Goal: Information Seeking & Learning: Find specific fact

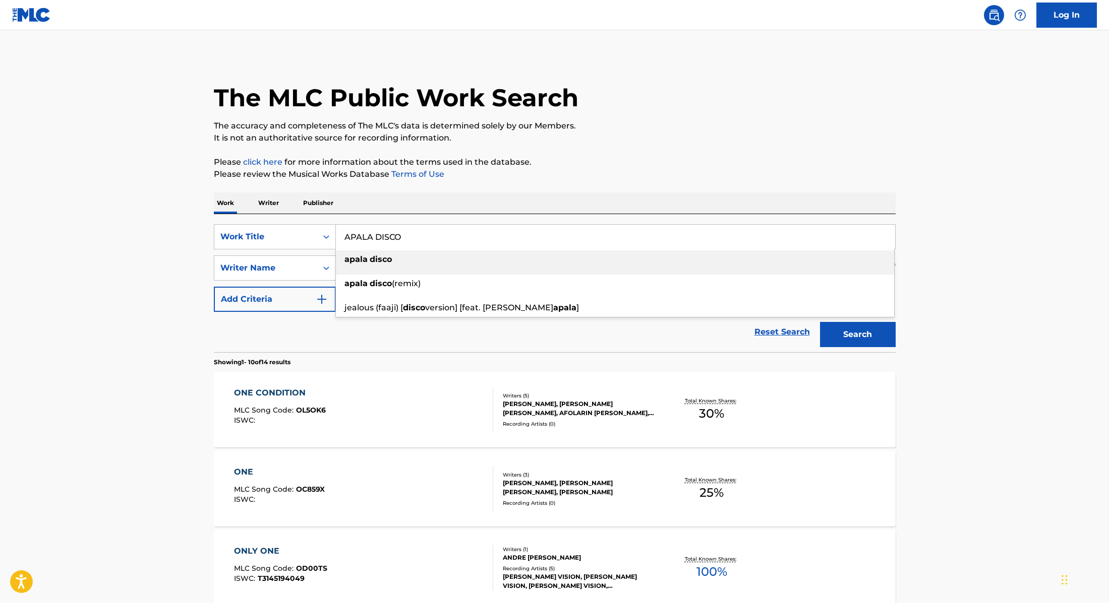
click at [566, 193] on div "Work Writer Publisher" at bounding box center [555, 203] width 682 height 21
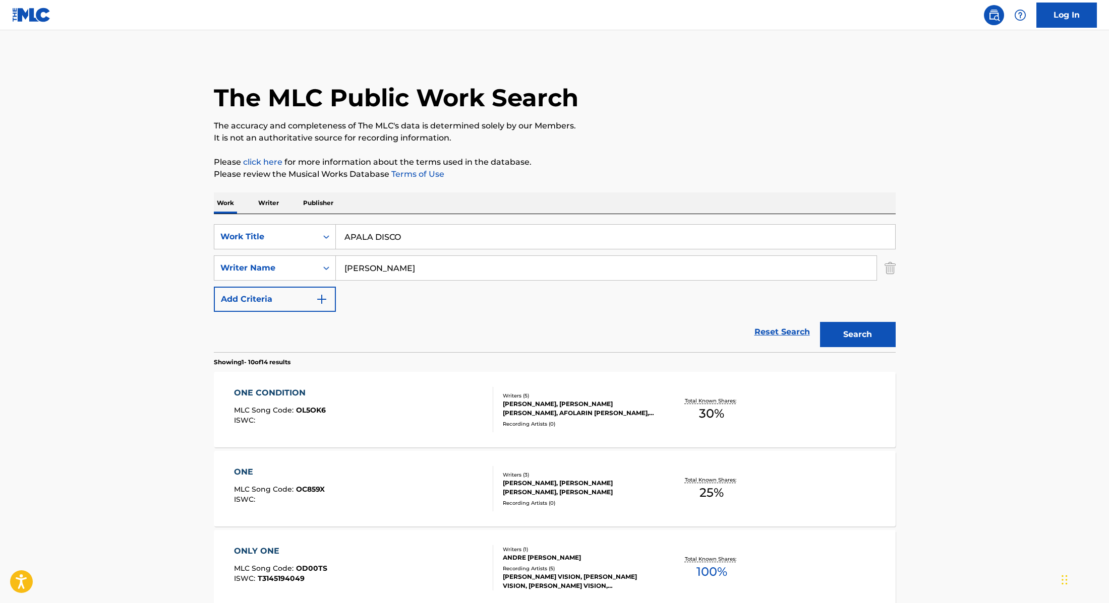
click at [848, 333] on button "Search" at bounding box center [858, 334] width 76 height 25
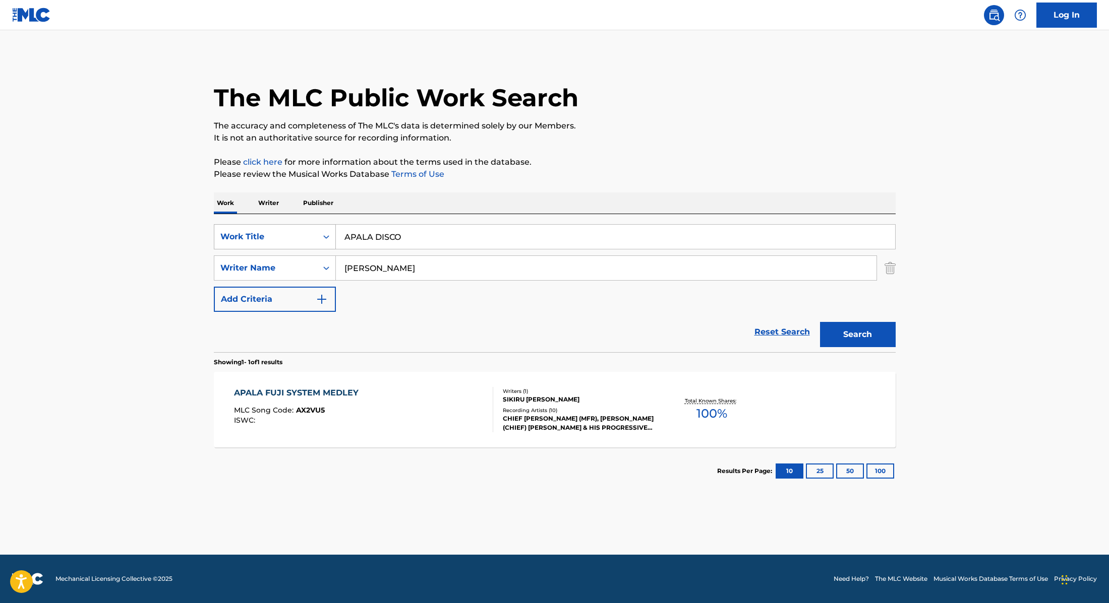
drag, startPoint x: 421, startPoint y: 235, endPoint x: 280, endPoint y: 232, distance: 141.2
click at [280, 232] on div "SearchWithCriteria9cc89112-0d42-42f8-b15c-104aad945215 Work Title APALA DISCO" at bounding box center [555, 236] width 682 height 25
paste input "PAMI"
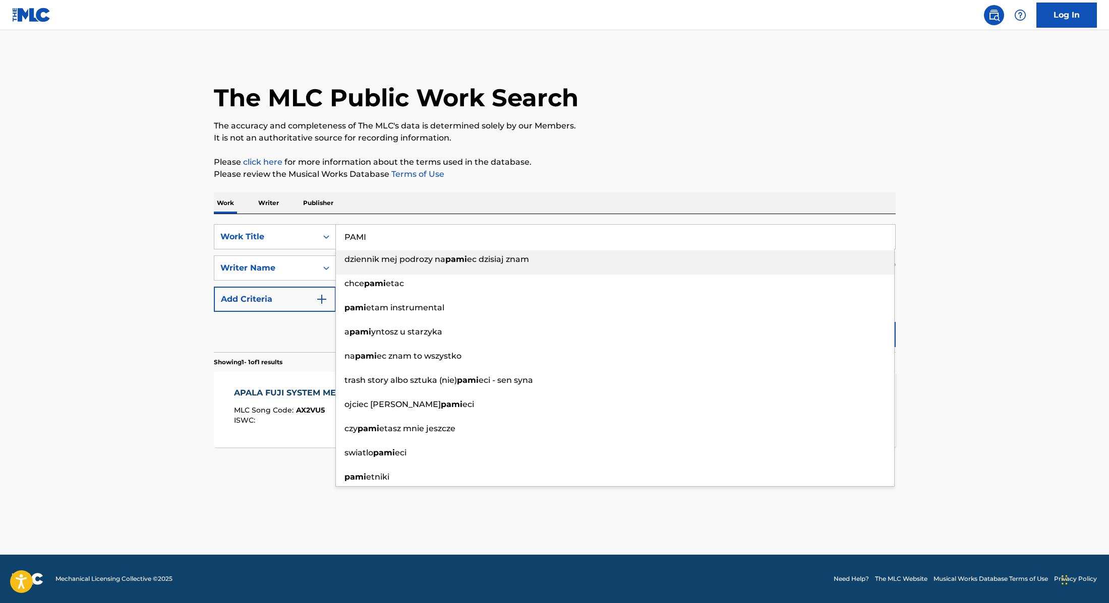
type input "PAMI"
click at [623, 185] on div "The MLC Public Work Search The accuracy and completeness of The MLC's data is d…" at bounding box center [555, 275] width 706 height 440
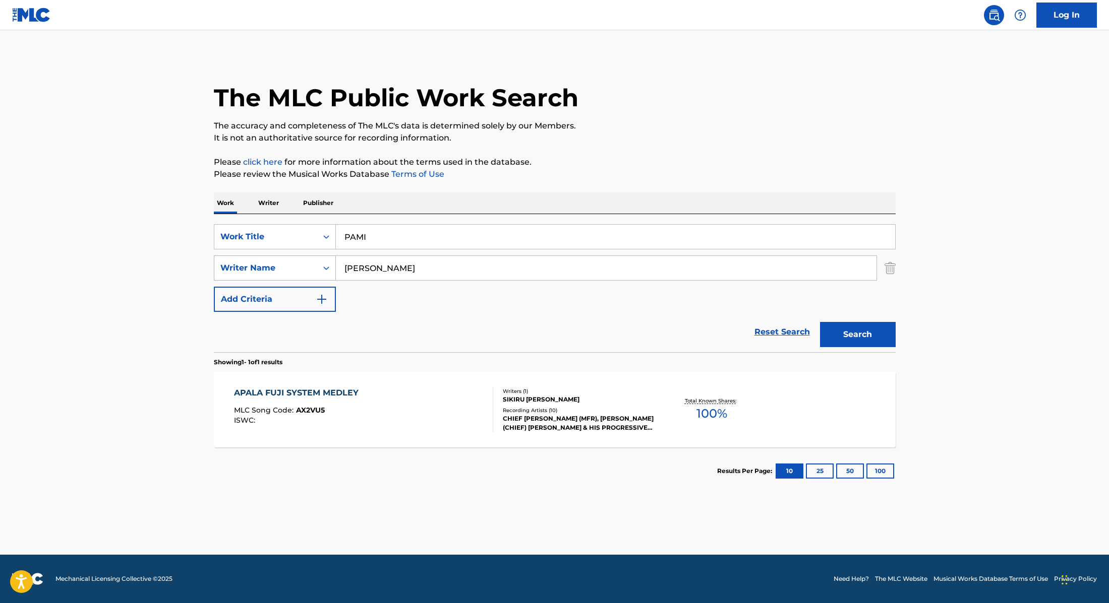
drag, startPoint x: 385, startPoint y: 268, endPoint x: 285, endPoint y: 265, distance: 99.9
click at [285, 265] on div "SearchWithCriteria89e460e5-7744-4731-99c6-0be1078f7c3e Writer Name [PERSON_NAME]" at bounding box center [555, 268] width 682 height 25
paste input "Lay"
type input "Lay"
click at [858, 348] on div "Search" at bounding box center [855, 332] width 81 height 40
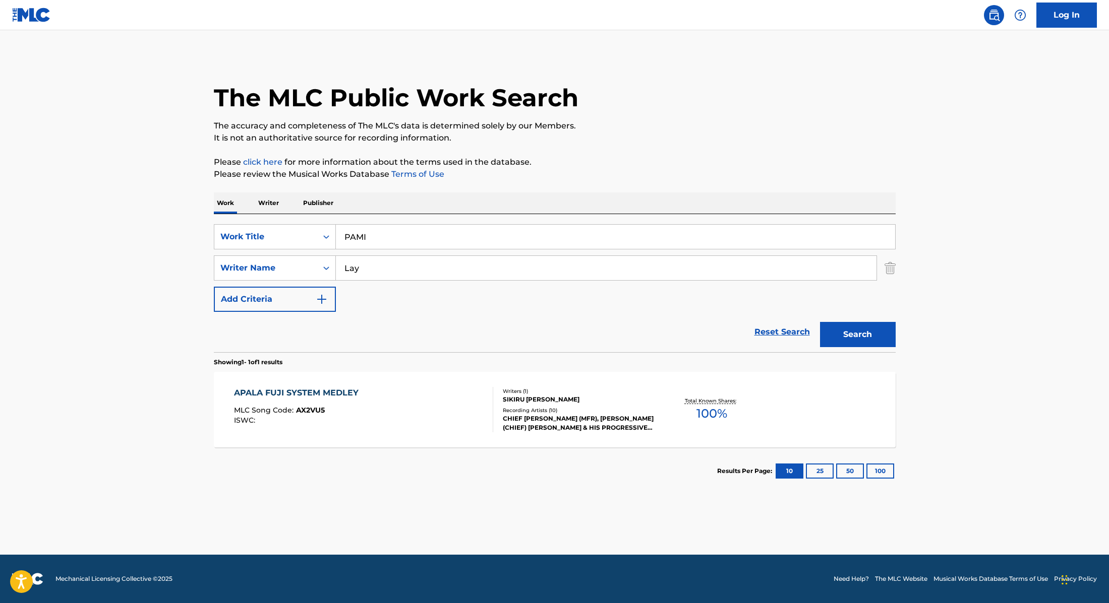
click at [858, 335] on button "Search" at bounding box center [858, 334] width 76 height 25
click at [442, 409] on div "PAMI MLC Song Code : PF2B9D ISWC :" at bounding box center [363, 409] width 259 height 45
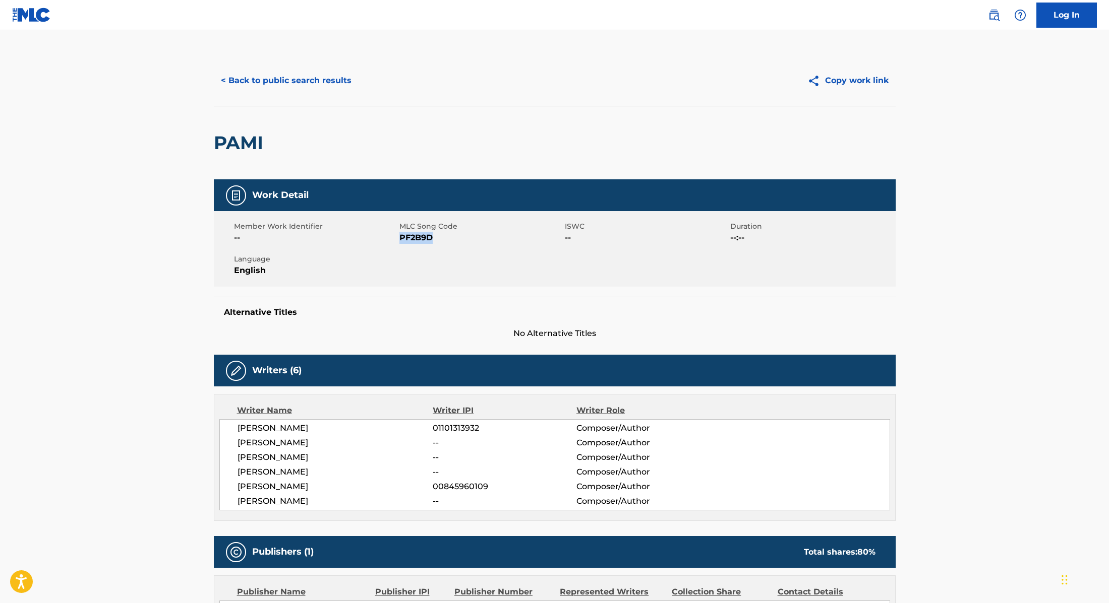
drag, startPoint x: 400, startPoint y: 239, endPoint x: 461, endPoint y: 240, distance: 61.0
click at [461, 240] on span "PF2B9D" at bounding box center [480, 238] width 163 height 12
copy span "PF2B9D"
click at [322, 81] on button "< Back to public search results" at bounding box center [286, 80] width 145 height 25
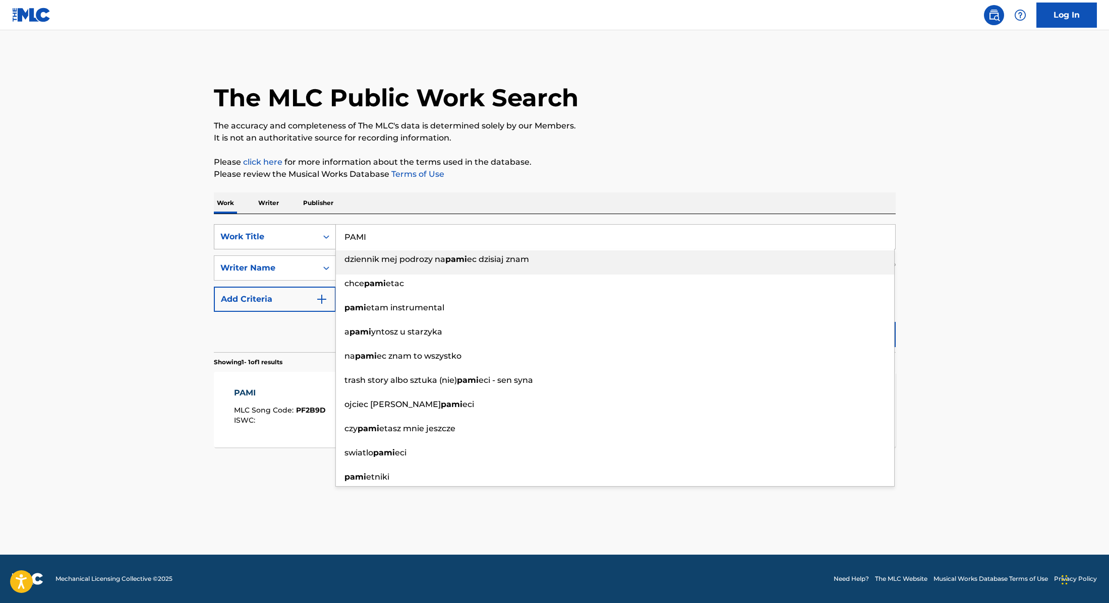
drag, startPoint x: 376, startPoint y: 240, endPoint x: 314, endPoint y: 233, distance: 62.5
click at [314, 233] on div "SearchWithCriteria9cc89112-0d42-42f8-b15c-104aad945215 Work Title [PERSON_NAME]…" at bounding box center [555, 236] width 682 height 25
paste input "Adekunle GoldDJ TunezOmah LayWizkid"
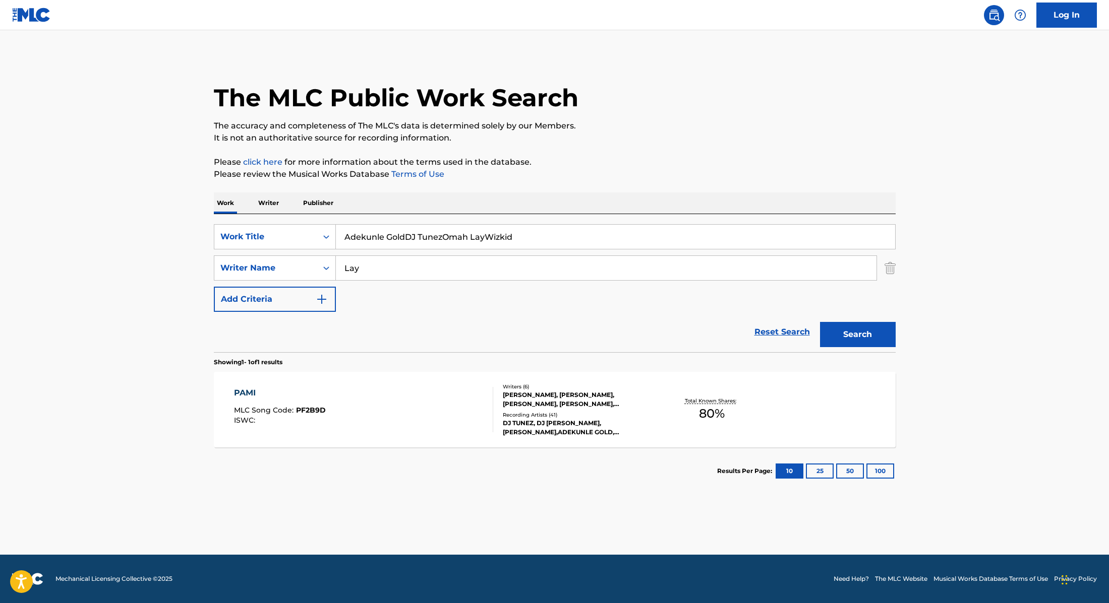
click at [406, 236] on input "Adekunle GoldDJ TunezOmah LayWizkid" at bounding box center [615, 237] width 559 height 24
click at [447, 236] on input "Adekunle Gold, DJ TunezOmah LayWizkid" at bounding box center [615, 237] width 559 height 24
click at [492, 237] on input "Adekunle Gold, [PERSON_NAME], [PERSON_NAME]" at bounding box center [615, 237] width 559 height 24
drag, startPoint x: 553, startPoint y: 239, endPoint x: 332, endPoint y: 223, distance: 221.4
click at [332, 223] on div "SearchWithCriteria9cc89112-0d42-42f8-b15c-104aad945215 Work Title Adekunle Gold…" at bounding box center [555, 283] width 682 height 138
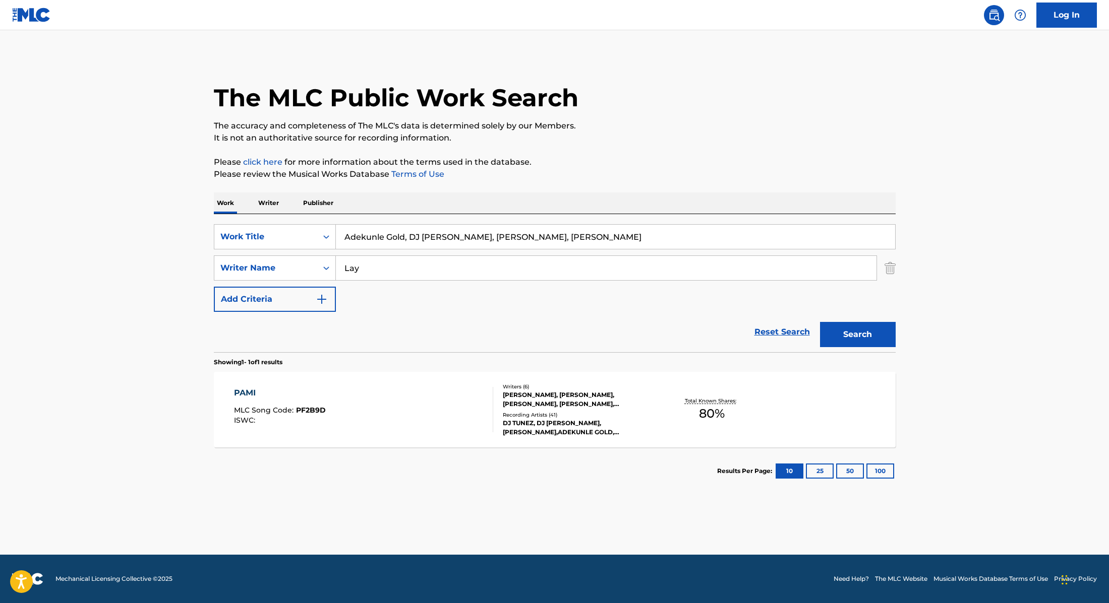
paste input "who does that?"
type input "who does that?"
click at [666, 161] on p "Please click here for more information about the terms used in the database." at bounding box center [555, 162] width 682 height 12
drag, startPoint x: 386, startPoint y: 268, endPoint x: 295, endPoint y: 250, distance: 92.6
click at [295, 250] on div "SearchWithCriteria9cc89112-0d42-42f8-b15c-104aad945215 Work Title who does that…" at bounding box center [555, 268] width 682 height 88
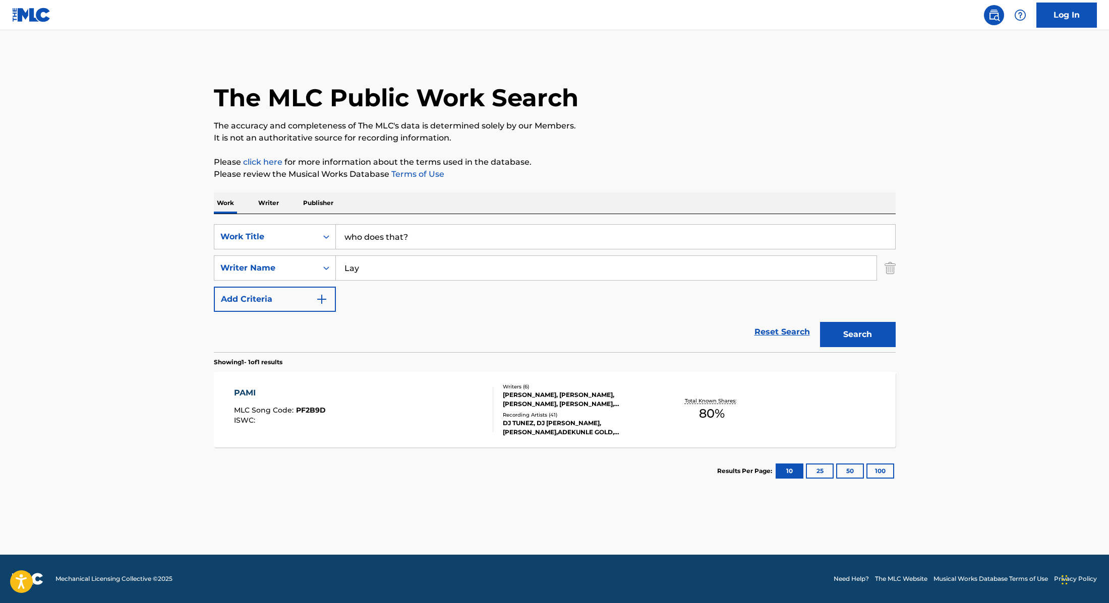
paste input "Akinbiyi"
type input "Akinbiyi"
click at [868, 338] on button "Search" at bounding box center [858, 334] width 76 height 25
paste input "tonight"
drag, startPoint x: 419, startPoint y: 235, endPoint x: 281, endPoint y: 225, distance: 138.5
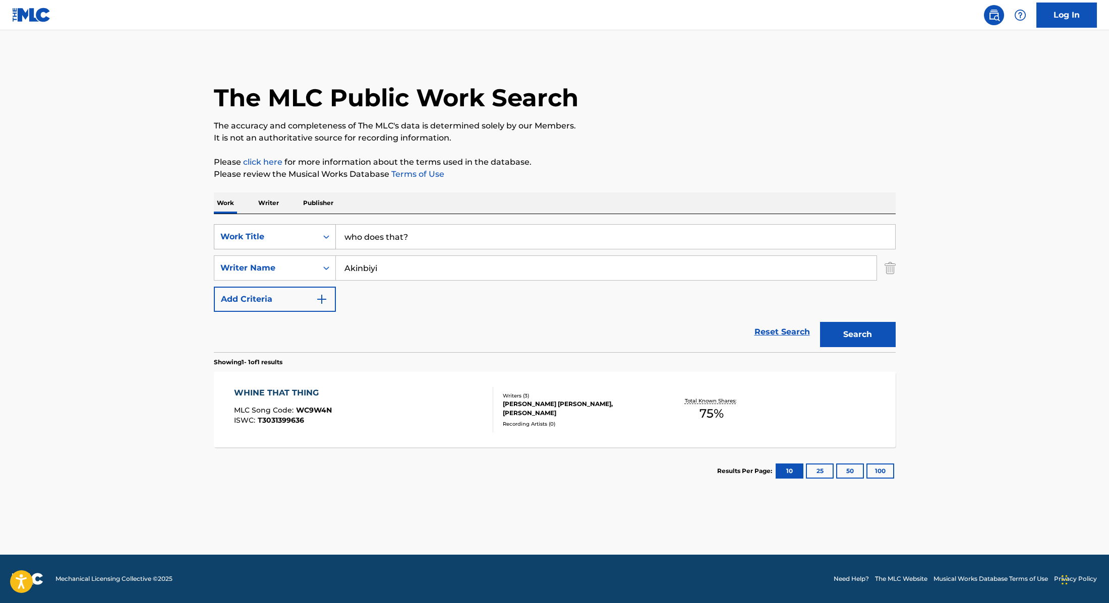
click at [263, 227] on div "SearchWithCriteria9cc89112-0d42-42f8-b15c-104aad945215 Work Title who does that?" at bounding box center [555, 236] width 682 height 25
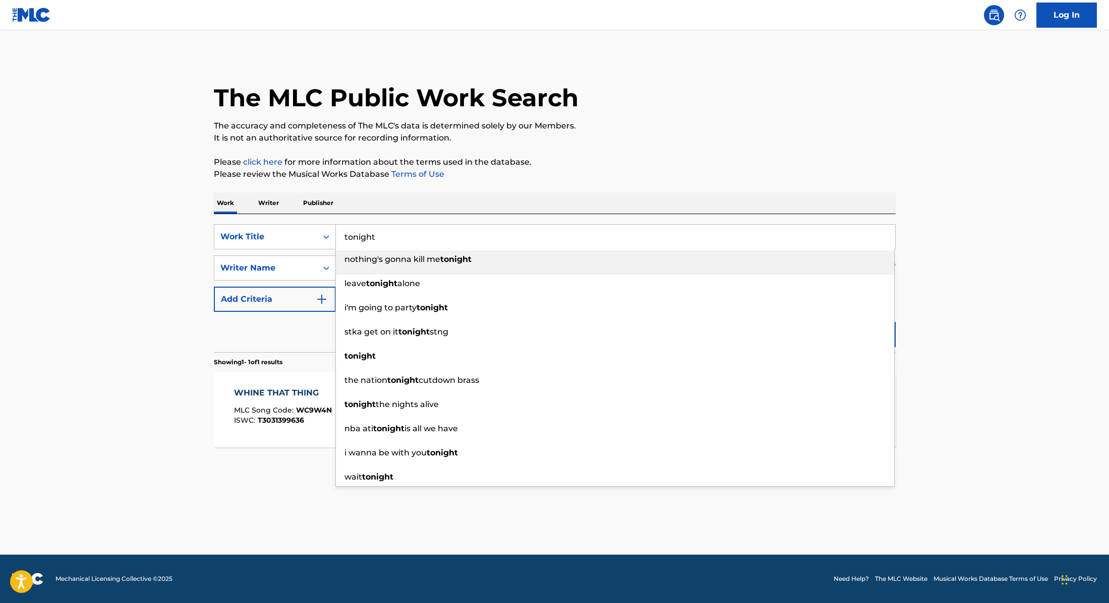
type input "tonight"
click at [595, 170] on p "Please review the Musical Works Database Terms of Use" at bounding box center [555, 174] width 682 height 12
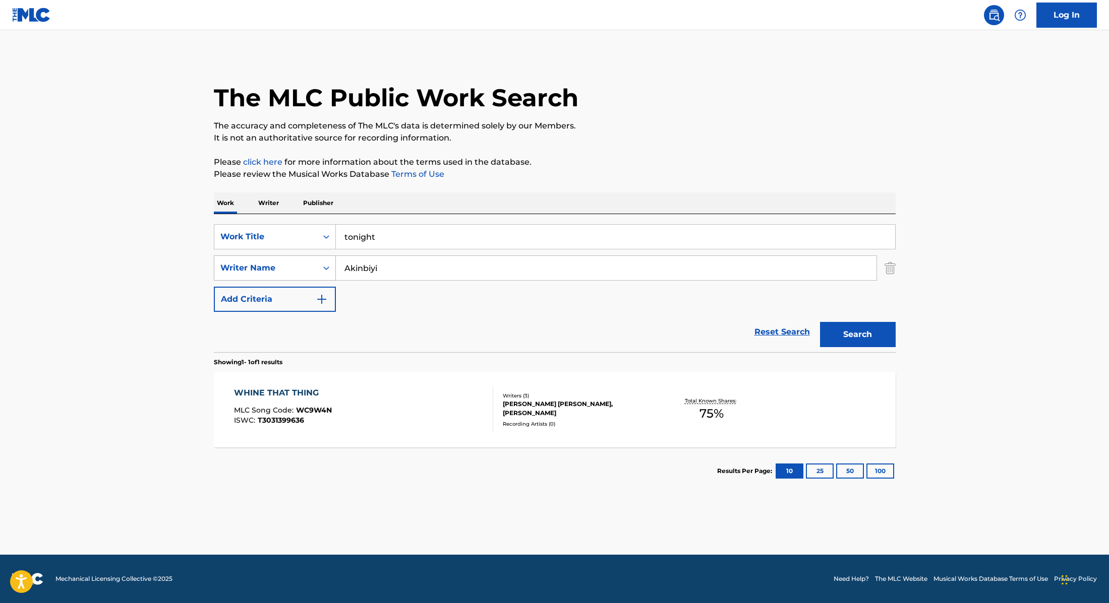
drag, startPoint x: 386, startPoint y: 265, endPoint x: 290, endPoint y: 258, distance: 96.1
click at [290, 258] on div "SearchWithCriteria89e460e5-7744-4731-99c6-0be1078f7c3e Writer Name [PERSON_NAME]" at bounding box center [555, 268] width 682 height 25
paste input "Temiloluwa"
type input "Temiloluwa"
click at [874, 329] on button "Search" at bounding box center [858, 334] width 76 height 25
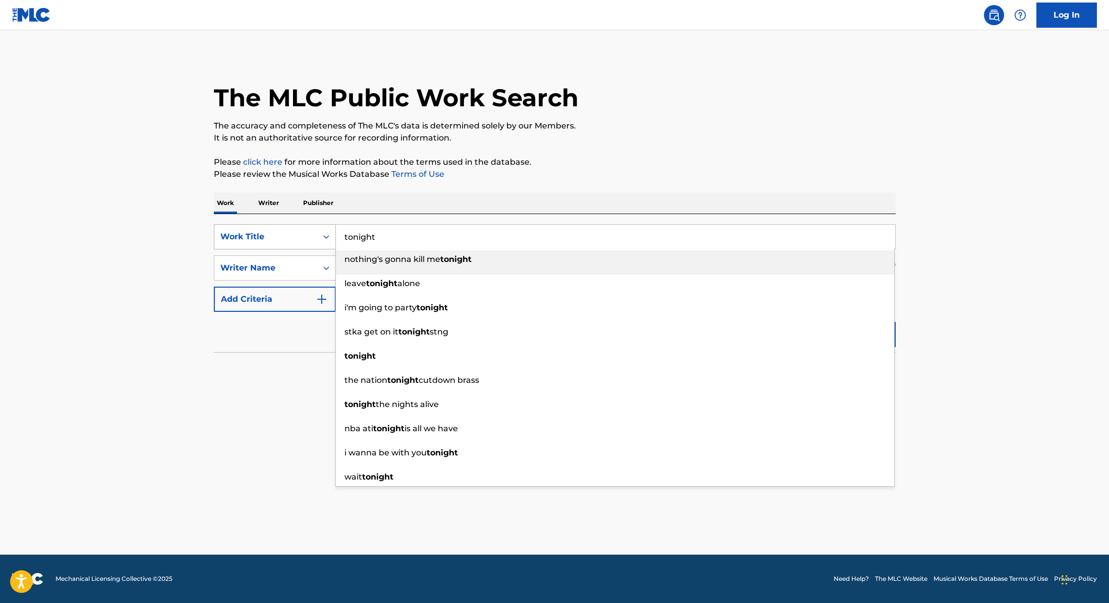
drag, startPoint x: 420, startPoint y: 233, endPoint x: 265, endPoint y: 230, distance: 155.3
click at [265, 230] on div "SearchWithCriteria9cc89112-0d42-42f8-b15c-104aad945215 Work Title tonight nothi…" at bounding box center [555, 236] width 682 height 25
paste input "Sweet For Joy"
type input "Sweet For Joy"
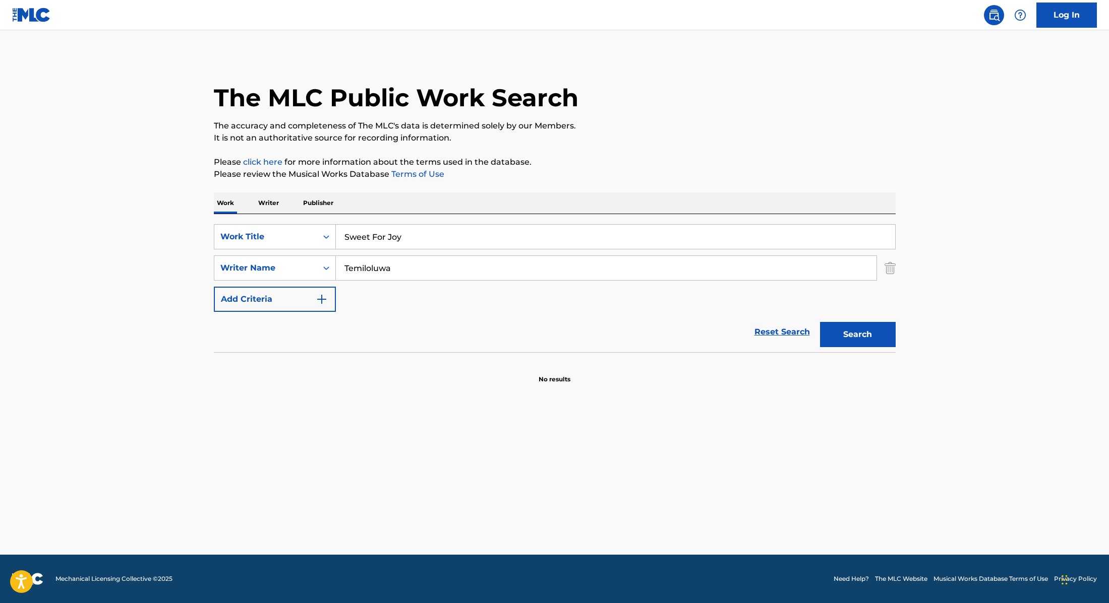
click at [613, 155] on div "The MLC Public Work Search The accuracy and completeness of The MLC's data is d…" at bounding box center [555, 219] width 706 height 329
drag, startPoint x: 409, startPoint y: 271, endPoint x: 304, endPoint y: 264, distance: 105.1
click at [304, 264] on div "SearchWithCriteria89e460e5-7744-4731-99c6-0be1078f7c3e Writer Name [PERSON_NAME]" at bounding box center [555, 268] width 682 height 25
paste input "[PERSON_NAME]"
type input "[PERSON_NAME]"
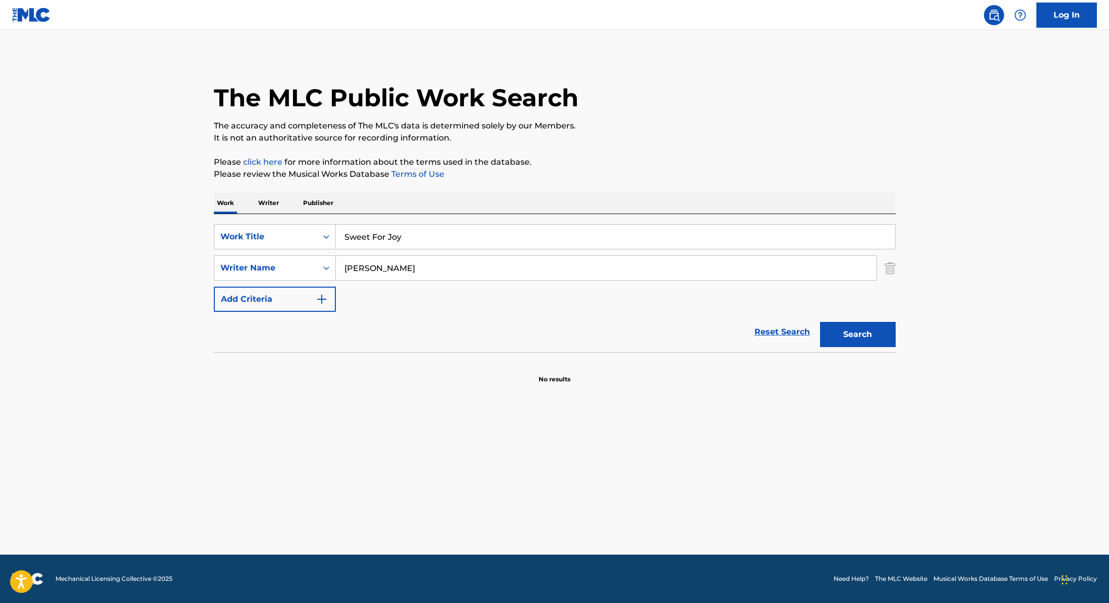
click at [842, 344] on button "Search" at bounding box center [858, 334] width 76 height 25
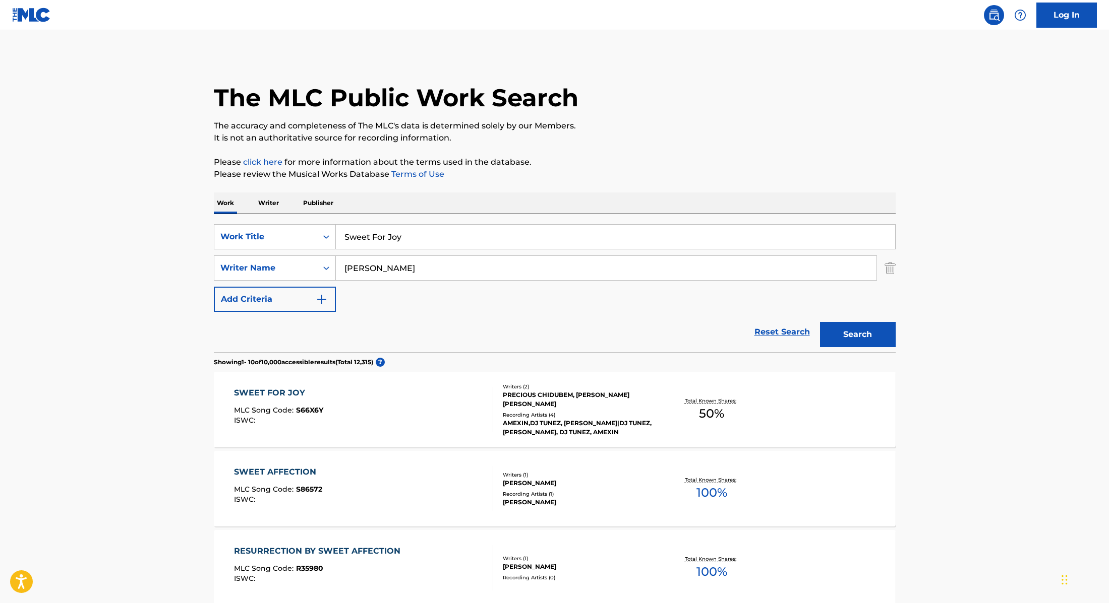
click at [377, 398] on div "SWEET FOR JOY MLC Song Code : S66X6Y ISWC :" at bounding box center [363, 409] width 259 height 45
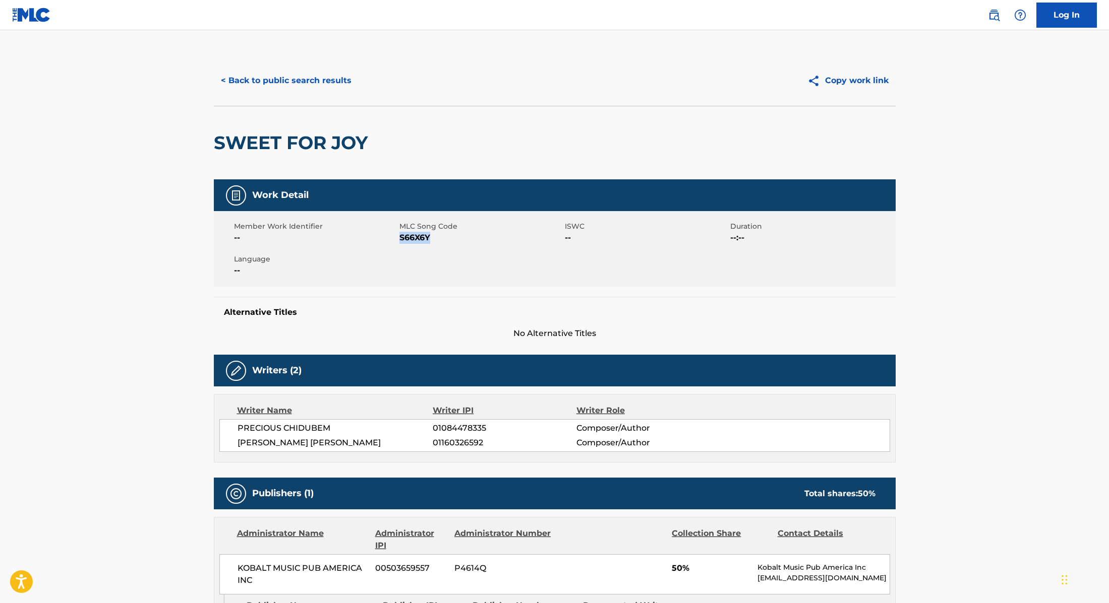
drag, startPoint x: 400, startPoint y: 237, endPoint x: 448, endPoint y: 237, distance: 47.9
click at [448, 237] on span "S66X6Y" at bounding box center [480, 238] width 163 height 12
copy span "S66X6Y"
click at [329, 80] on button "< Back to public search results" at bounding box center [286, 80] width 145 height 25
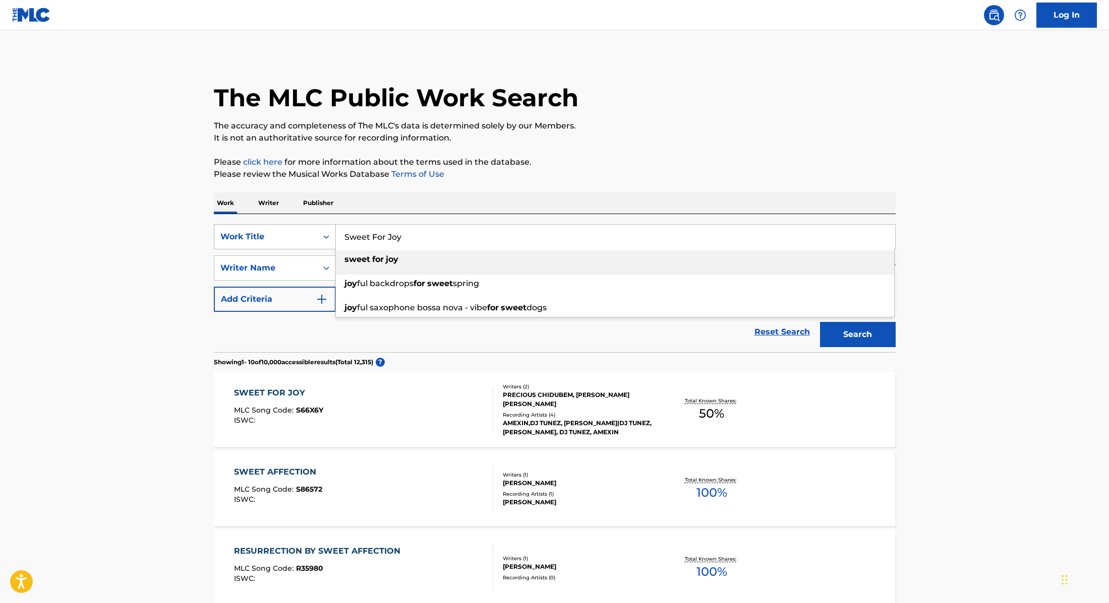
drag, startPoint x: 410, startPoint y: 238, endPoint x: 324, endPoint y: 237, distance: 86.7
click at [324, 237] on div "SearchWithCriteria9cc89112-0d42-42f8-b15c-104aad945215 Work Title Sweet For [PE…" at bounding box center [555, 236] width 682 height 25
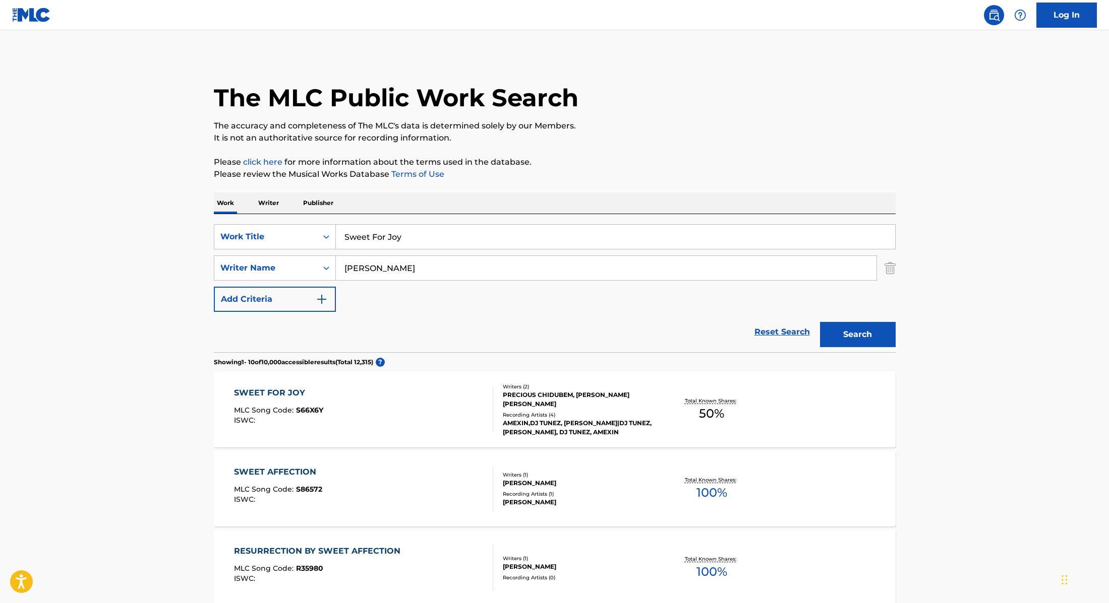
click at [485, 202] on div "Work Writer Publisher" at bounding box center [555, 203] width 682 height 21
drag, startPoint x: 382, startPoint y: 273, endPoint x: 310, endPoint y: 266, distance: 72.5
click at [310, 266] on div "SearchWithCriteria89e460e5-7744-4731-99c6-0be1078f7c3e Writer Name [PERSON_NAME]" at bounding box center [555, 268] width 682 height 25
paste input "AmexinDJ Tunez"
click at [376, 269] on input "AmexinDJ Tunez" at bounding box center [606, 268] width 540 height 24
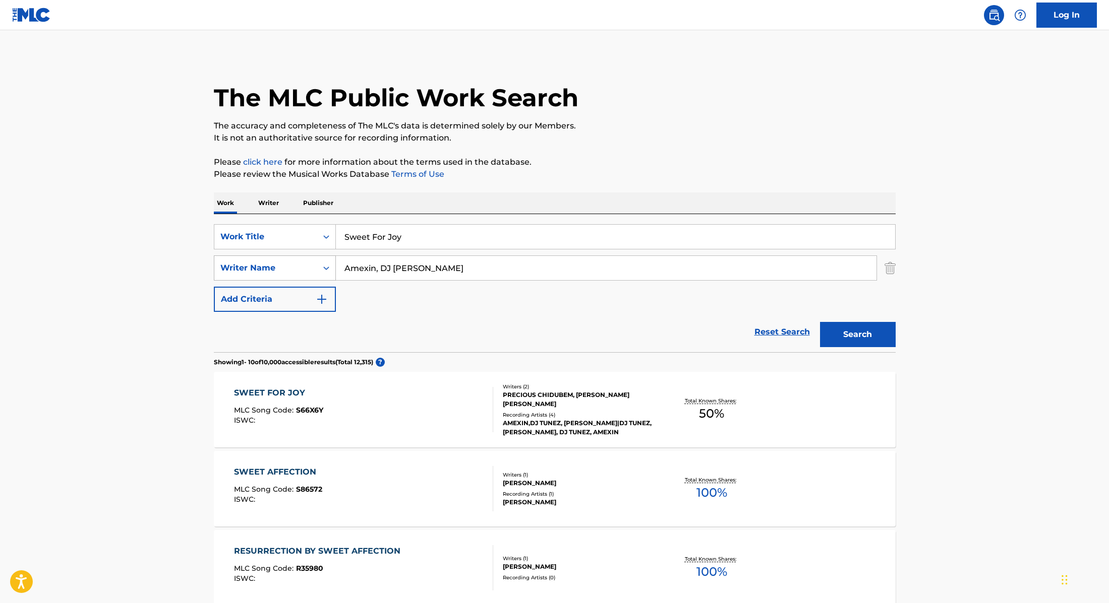
drag, startPoint x: 445, startPoint y: 267, endPoint x: 295, endPoint y: 265, distance: 149.2
click at [295, 265] on div "SearchWithCriteria89e460e5-7744-4731-99c6-0be1078f7c3e Writer Name Amexin, DJ T…" at bounding box center [555, 268] width 682 height 25
type input "Amexin, DJ [PERSON_NAME]"
